Goal: Transaction & Acquisition: Book appointment/travel/reservation

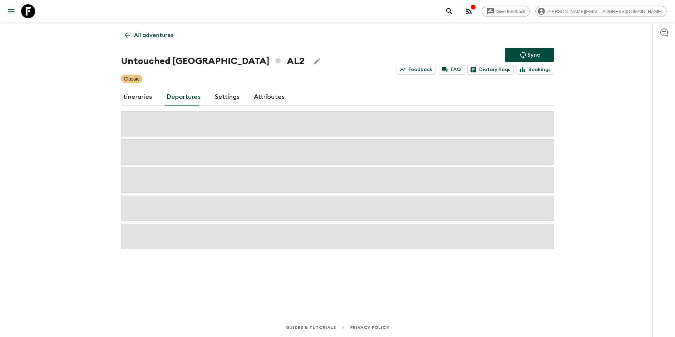
click at [126, 35] on icon at bounding box center [127, 35] width 5 height 5
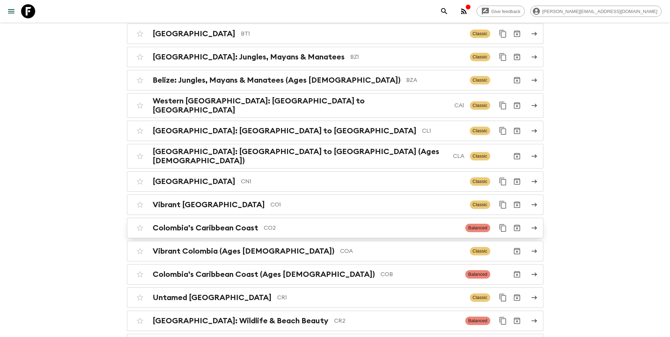
scroll to position [435, 0]
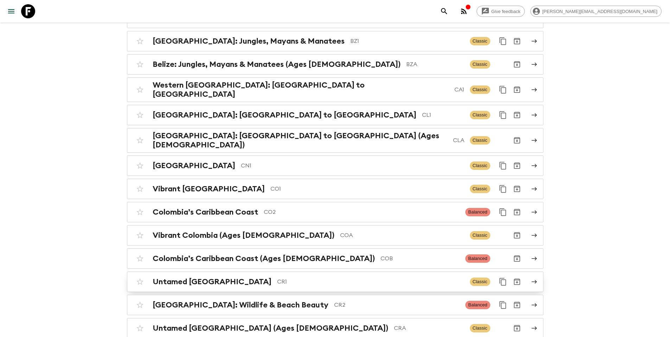
click at [346, 277] on p "CR1" at bounding box center [370, 281] width 187 height 8
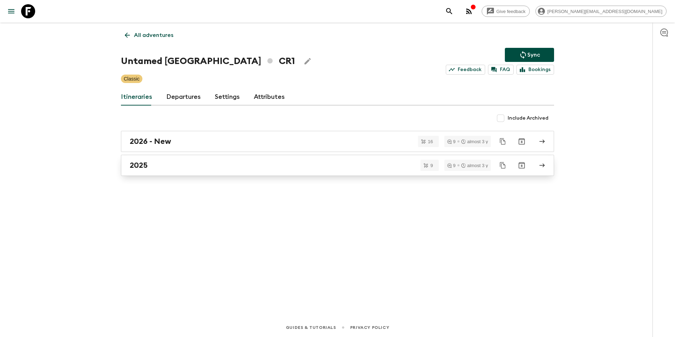
click at [159, 162] on div "2025" at bounding box center [331, 165] width 402 height 9
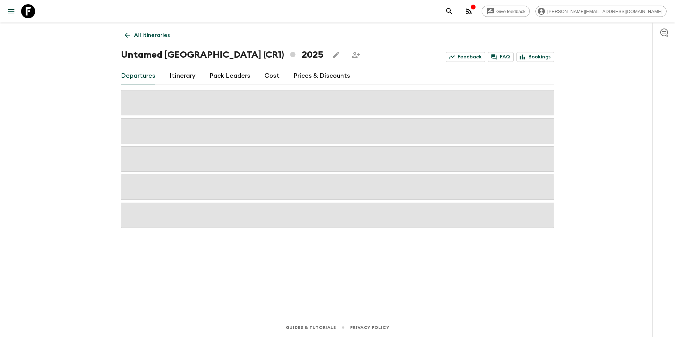
click at [308, 77] on link "Prices & Discounts" at bounding box center [322, 76] width 57 height 17
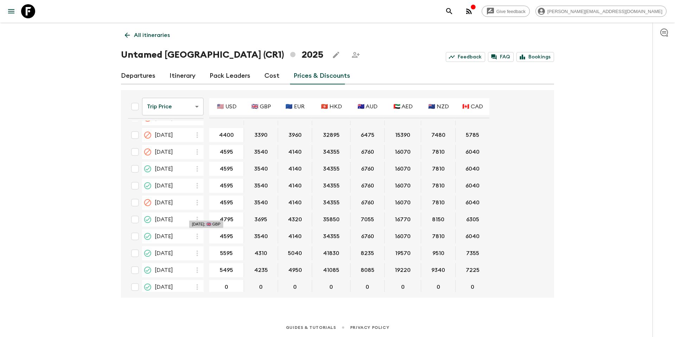
scroll to position [430, 0]
